Goal: Obtain resource: Obtain resource

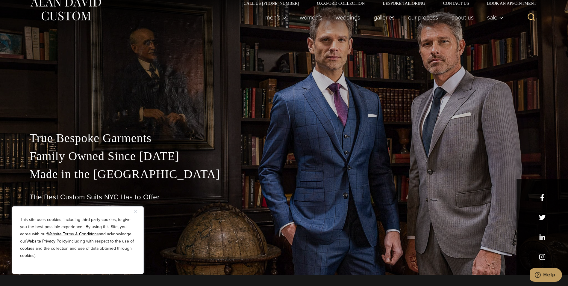
scroll to position [30, 0]
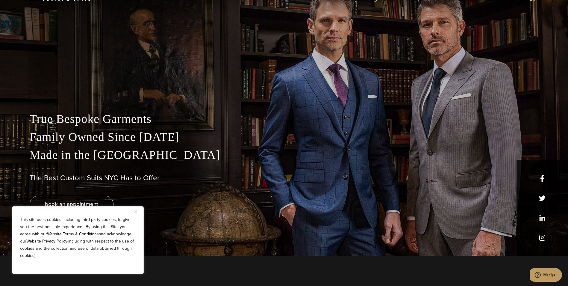
click at [134, 210] on img "Close" at bounding box center [135, 211] width 3 height 3
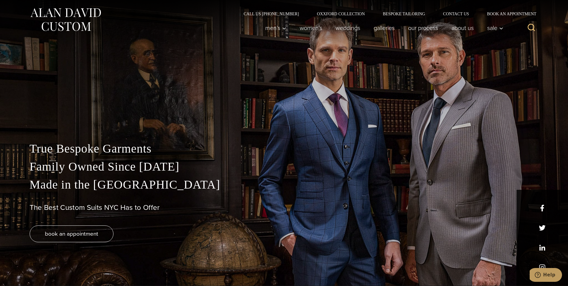
scroll to position [0, 0]
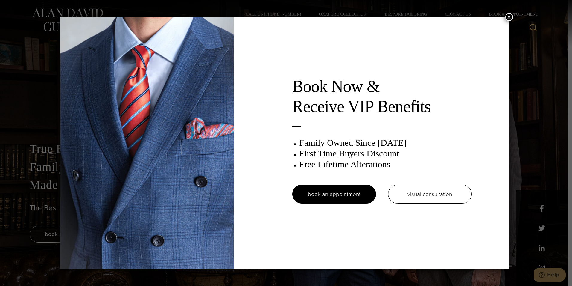
click at [510, 16] on button "×" at bounding box center [510, 17] width 8 height 8
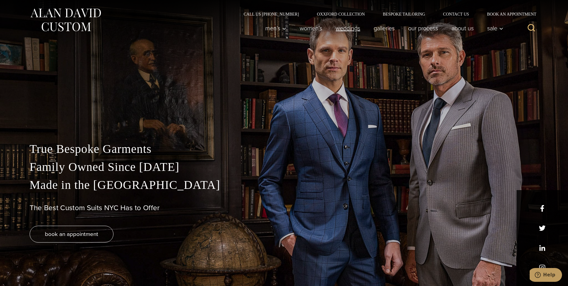
click at [344, 27] on link "weddings" at bounding box center [348, 28] width 38 height 12
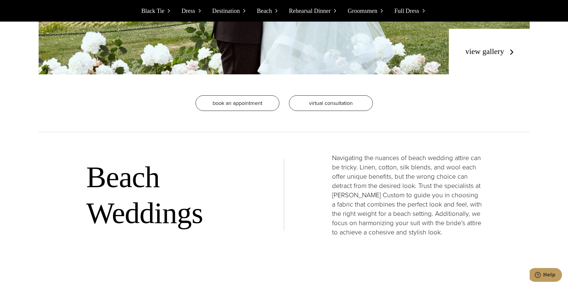
scroll to position [2665, 0]
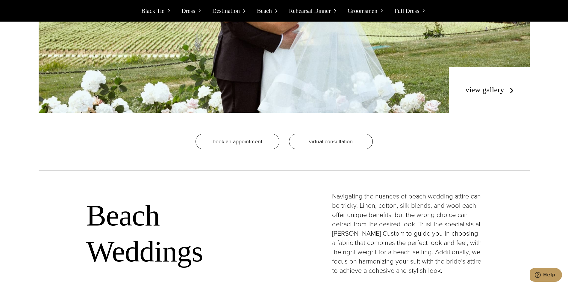
click at [500, 93] on link "view gallery" at bounding box center [490, 89] width 51 height 9
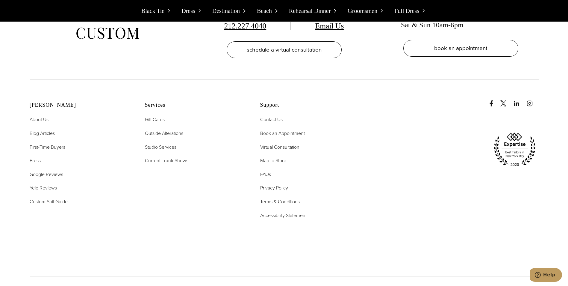
scroll to position [6886, 0]
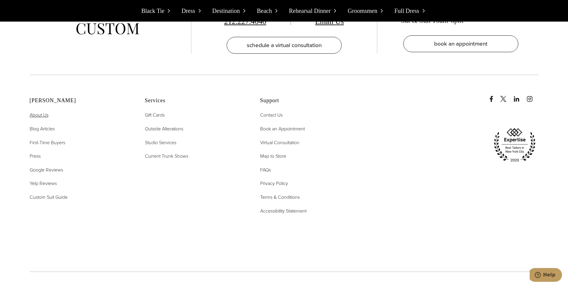
click at [35, 111] on span "About Us" at bounding box center [39, 114] width 19 height 7
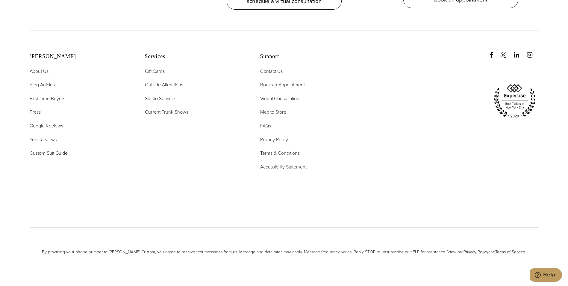
scroll to position [2694, 0]
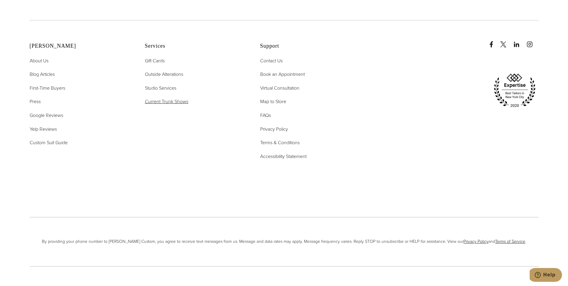
click at [178, 98] on span "Current Trunk Shows" at bounding box center [166, 101] width 43 height 7
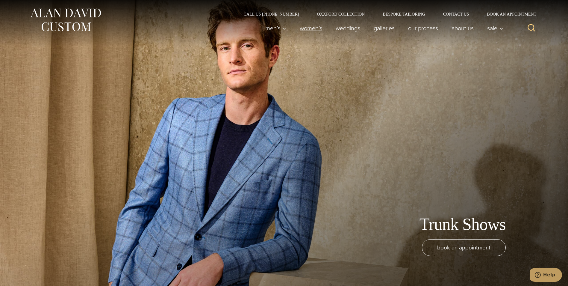
click at [304, 28] on link "Women’s" at bounding box center [311, 28] width 36 height 12
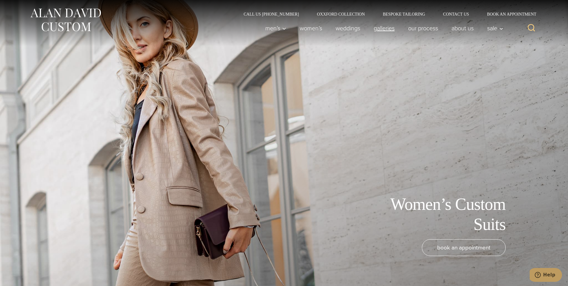
click at [387, 29] on link "Galleries" at bounding box center [384, 28] width 34 height 12
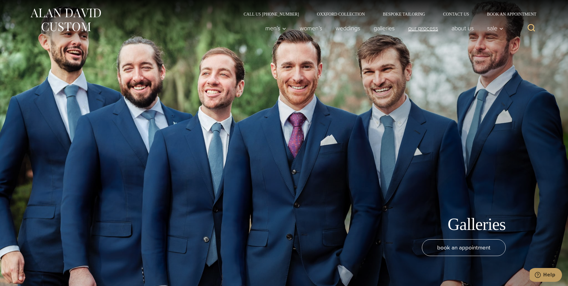
click at [428, 31] on link "Our Process" at bounding box center [422, 28] width 43 height 12
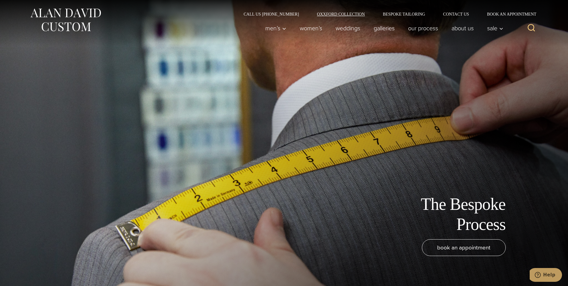
click at [338, 15] on link "Oxxford Collection" at bounding box center [341, 14] width 66 height 4
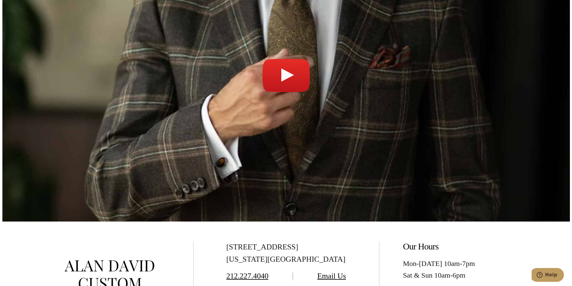
scroll to position [2245, 0]
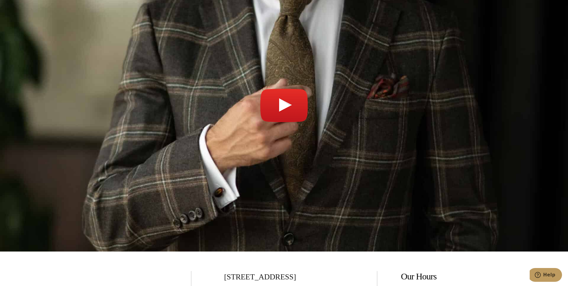
click at [282, 64] on link "Play video" at bounding box center [284, 108] width 568 height 271
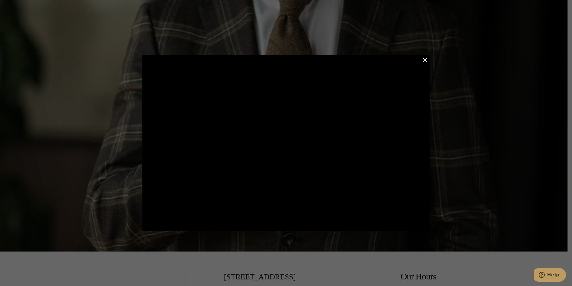
click at [426, 59] on button "Close Modal" at bounding box center [425, 59] width 7 height 7
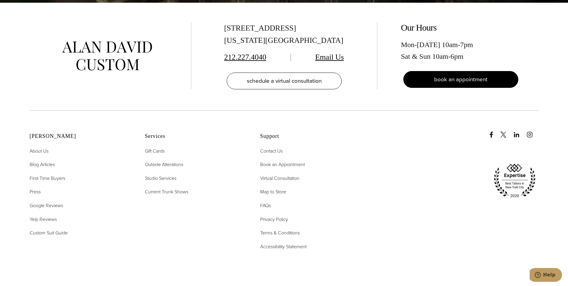
scroll to position [2511, 0]
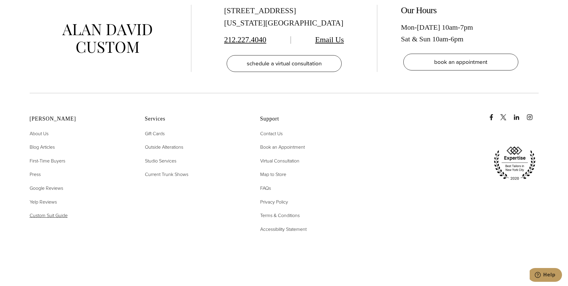
click at [45, 212] on span "Custom Suit Guide" at bounding box center [49, 215] width 38 height 7
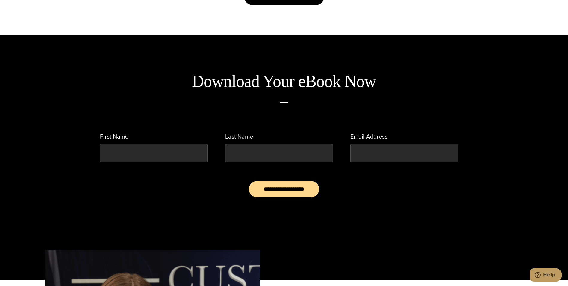
scroll to position [389, 0]
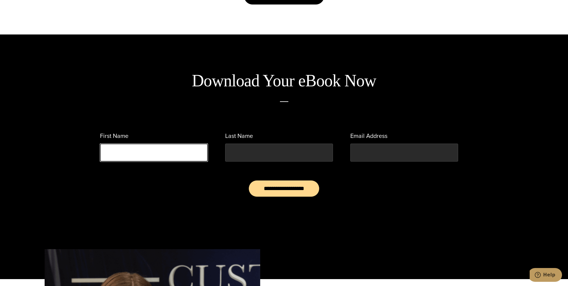
click at [139, 155] on input "First Name" at bounding box center [154, 152] width 108 height 18
type input "*****"
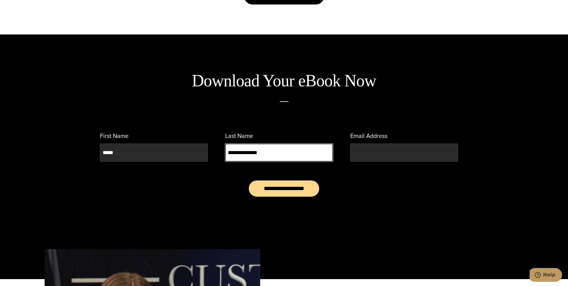
type input "**********"
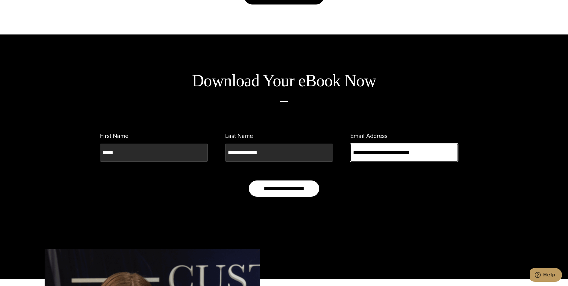
type input "**********"
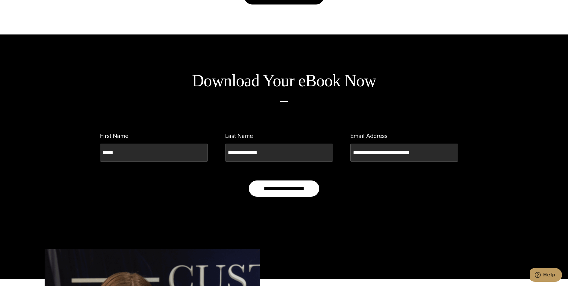
click at [297, 187] on input "**********" at bounding box center [283, 188] width 71 height 17
